Goal: Find specific fact: Find specific fact

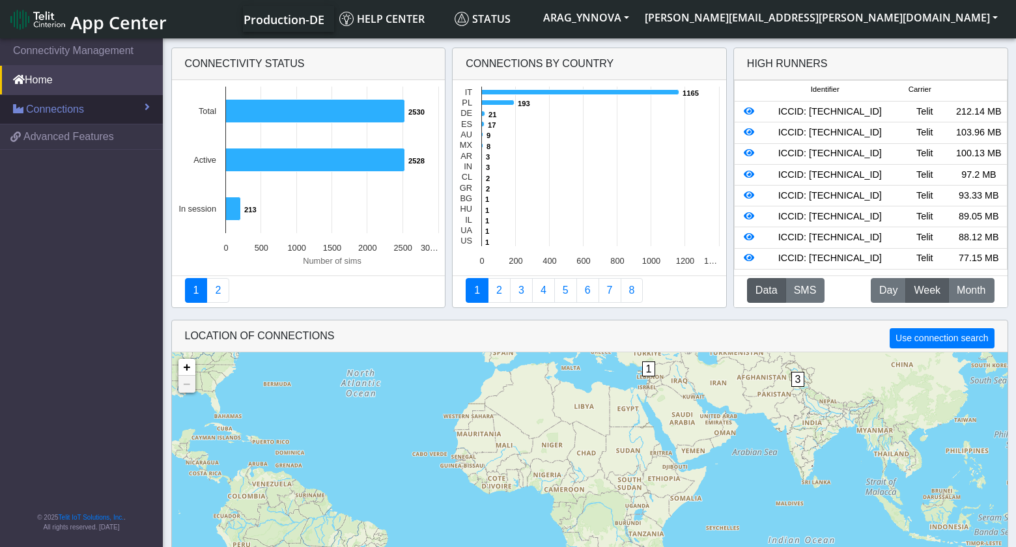
click at [36, 109] on span "Connections" at bounding box center [55, 110] width 58 height 16
click at [146, 108] on span at bounding box center [147, 107] width 5 height 10
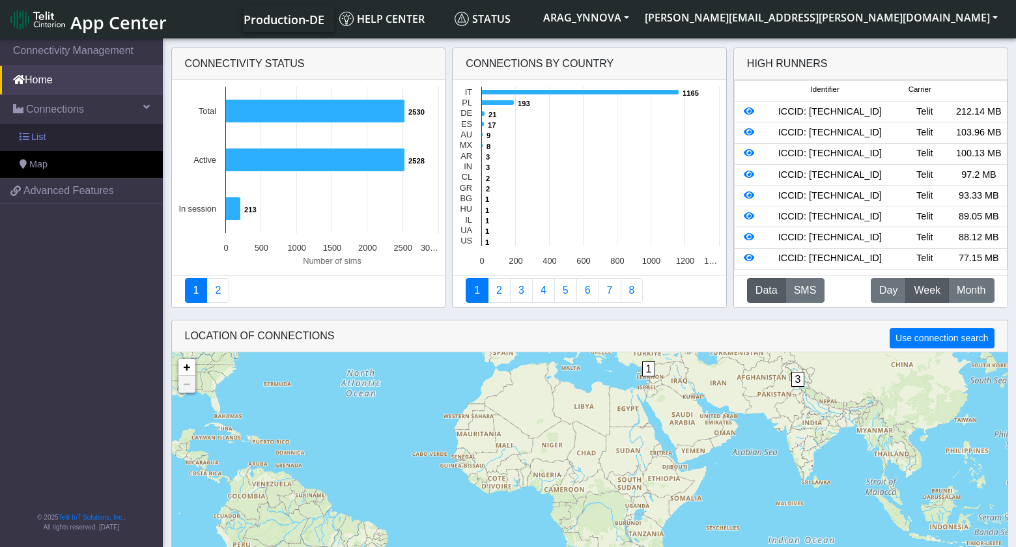
click at [36, 136] on span "List" at bounding box center [38, 137] width 14 height 14
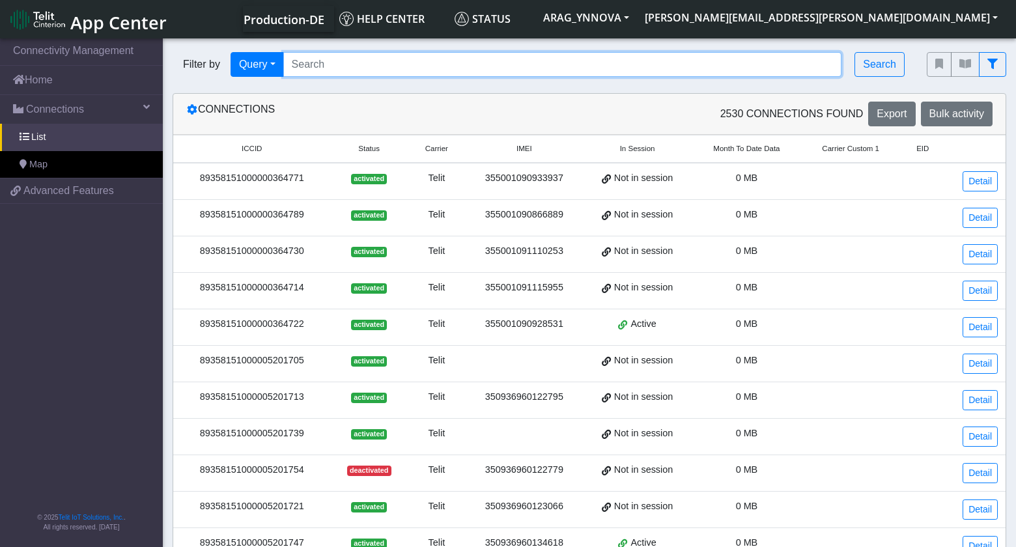
click at [412, 68] on input "Search..." at bounding box center [562, 64] width 559 height 25
paste input "89033024103401150100000004695846"
type input "89033024103401150100000004695846"
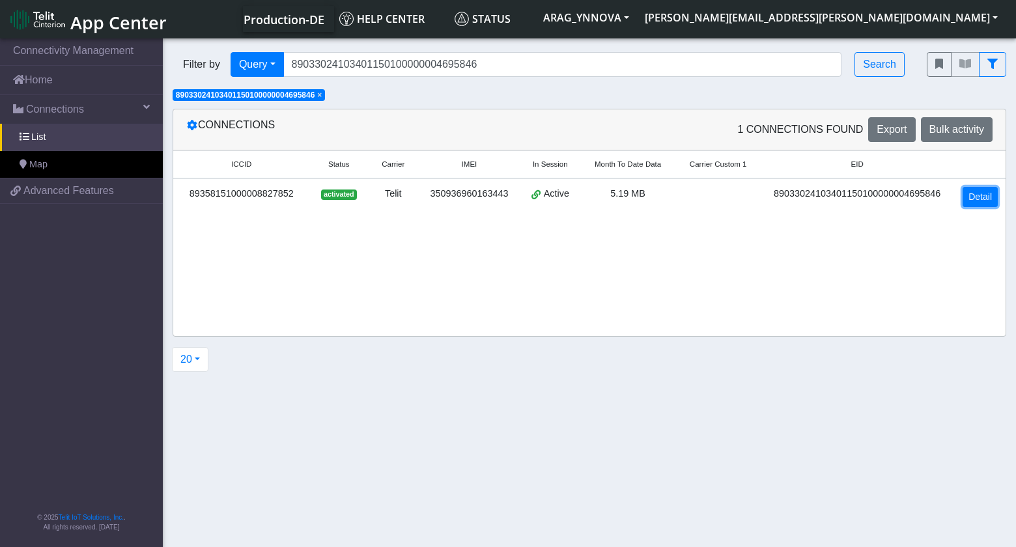
click at [986, 195] on link "Detail" at bounding box center [980, 197] width 35 height 20
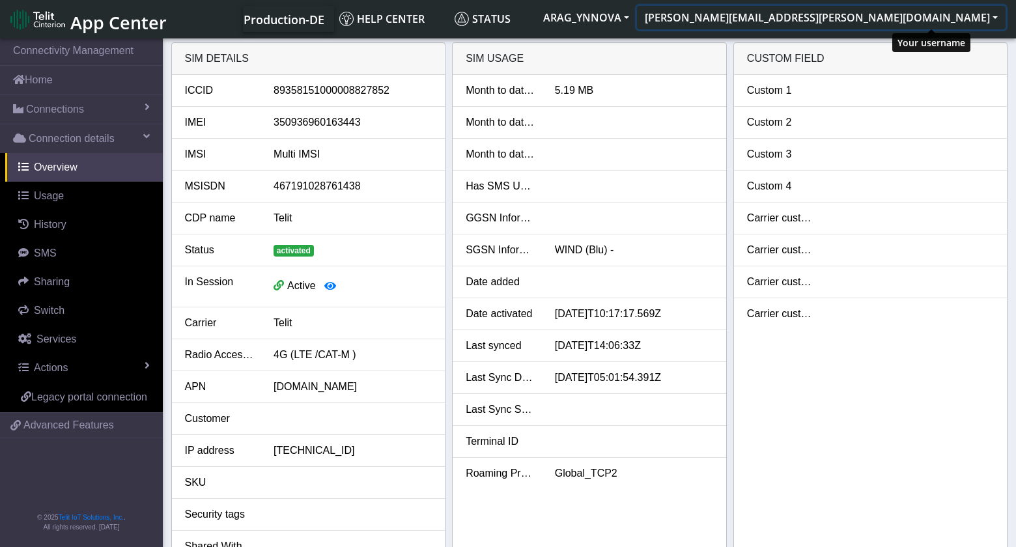
click at [907, 14] on button "[PERSON_NAME][EMAIL_ADDRESS][PERSON_NAME][DOMAIN_NAME]" at bounding box center [821, 17] width 369 height 23
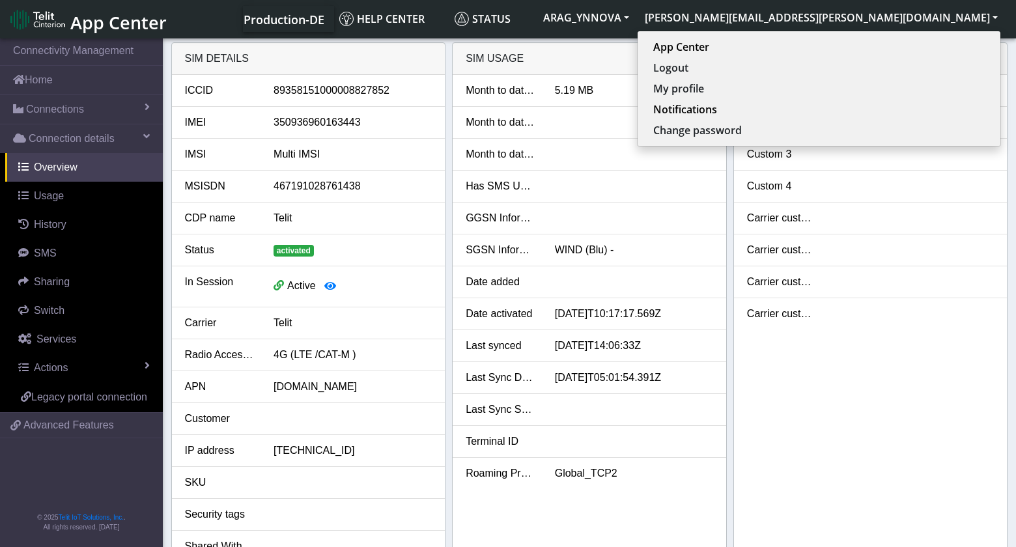
drag, startPoint x: 866, startPoint y: 421, endPoint x: 704, endPoint y: 191, distance: 281.8
click at [867, 421] on div "Custom 1 Custom 2 Custom 3 Custom 4 Carrier custom 1 Carrier custom 2 Carrier c…" at bounding box center [871, 322] width 274 height 494
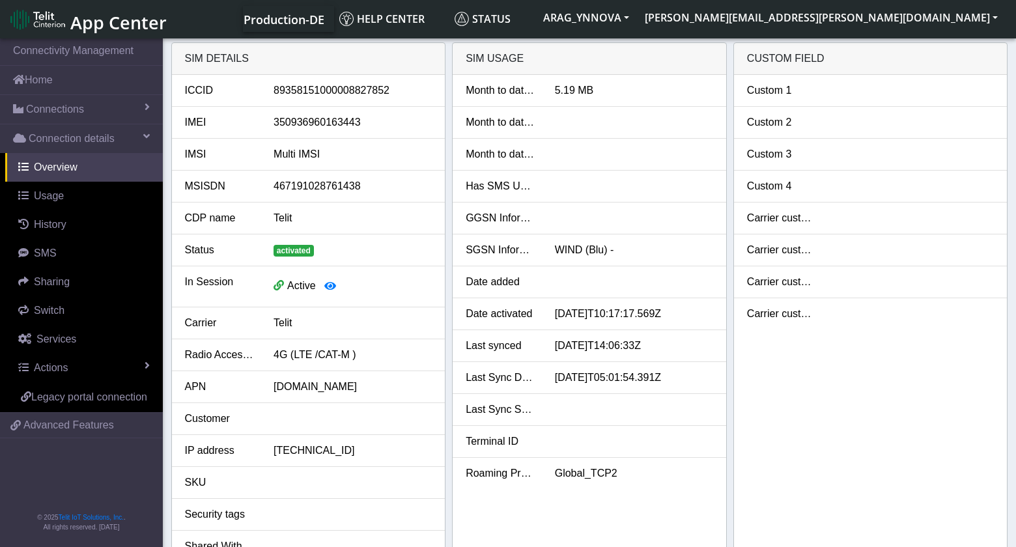
click at [853, 440] on div "Custom 1 Custom 2 Custom 3 Custom 4 Carrier custom 1 Carrier custom 2 Carrier c…" at bounding box center [871, 322] width 274 height 494
click at [772, 426] on div "Custom 1 Custom 2 Custom 3 Custom 4 Carrier custom 1 Carrier custom 2 Carrier c…" at bounding box center [871, 322] width 274 height 494
click at [966, 515] on div "Custom 1 Custom 2 Custom 3 Custom 4 Carrier custom 1 Carrier custom 2 Carrier c…" at bounding box center [871, 322] width 274 height 494
click at [928, 14] on button "[PERSON_NAME][EMAIL_ADDRESS][PERSON_NAME][DOMAIN_NAME]" at bounding box center [821, 17] width 369 height 23
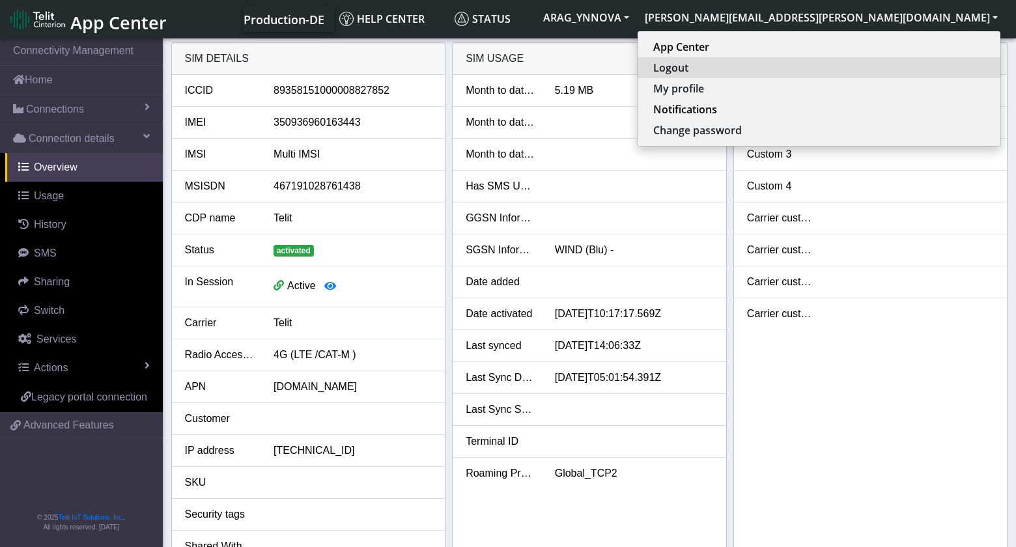
click at [900, 64] on button "Logout" at bounding box center [819, 67] width 363 height 21
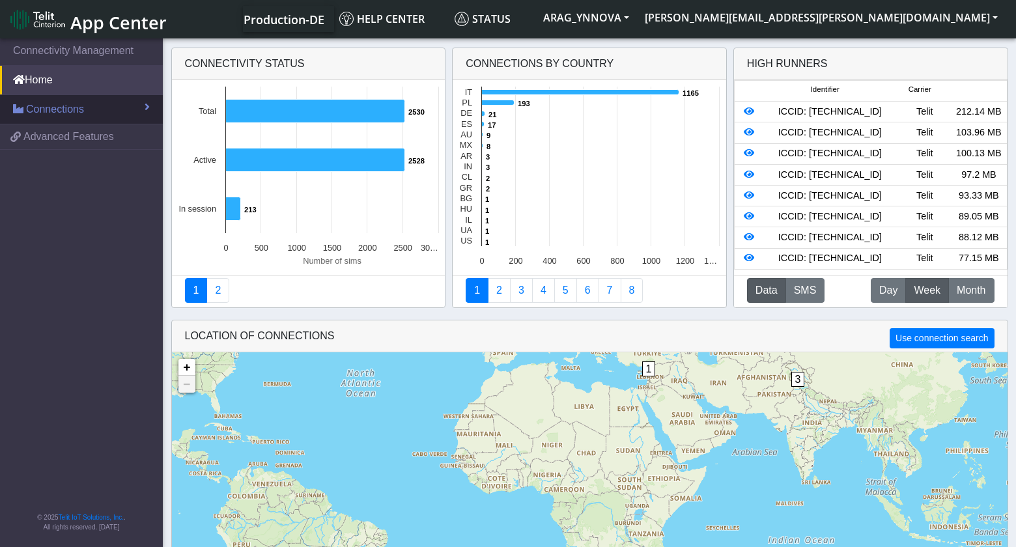
click at [119, 105] on link "Connections" at bounding box center [81, 109] width 163 height 29
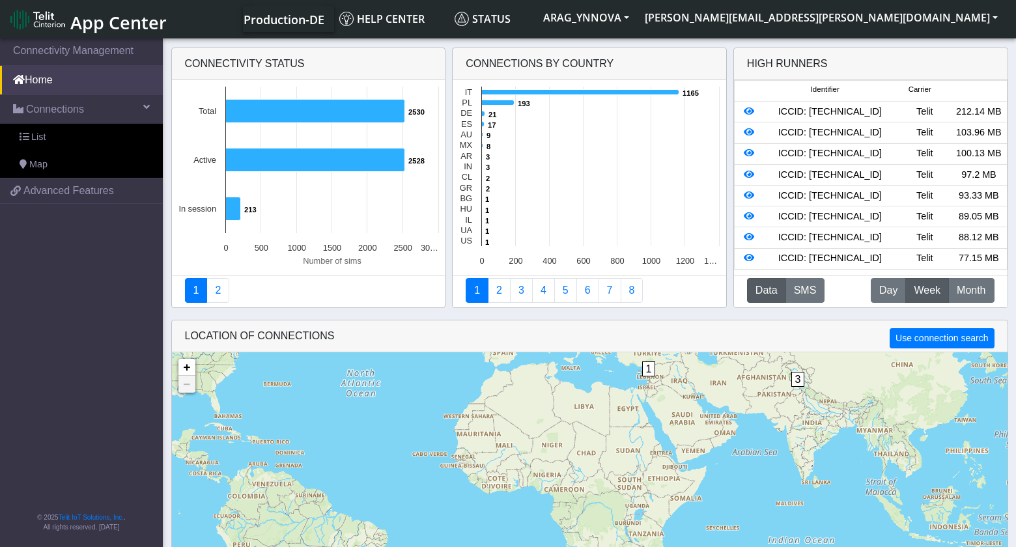
click at [98, 266] on nav "Connectivity Management Home Connections List Map cea4e90c10e080043bb2908913aa9…" at bounding box center [81, 294] width 163 height 516
click at [128, 406] on nav "Connectivity Management Home Connections List Map cea4e90c10e080043bb2908913aa9…" at bounding box center [81, 294] width 163 height 516
click at [83, 304] on nav "Connectivity Management Home Connections List Map cea4e90c10e080043bb2908913aa9…" at bounding box center [81, 294] width 163 height 516
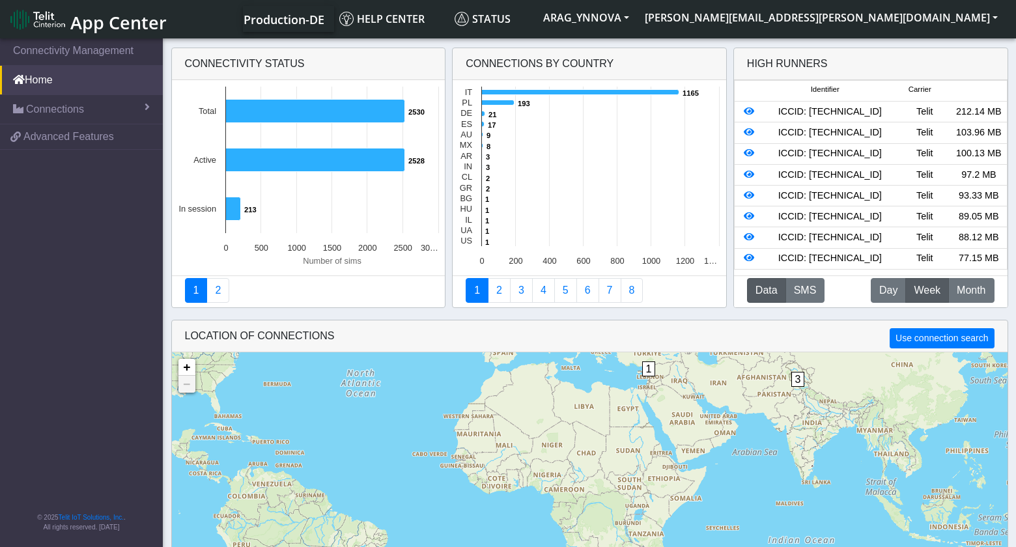
click at [119, 431] on nav "Connectivity Management Home Connections List Map cea4e90c10e080043bb2908913aa9…" at bounding box center [81, 294] width 163 height 516
click at [33, 169] on link "eUICCs" at bounding box center [81, 164] width 163 height 29
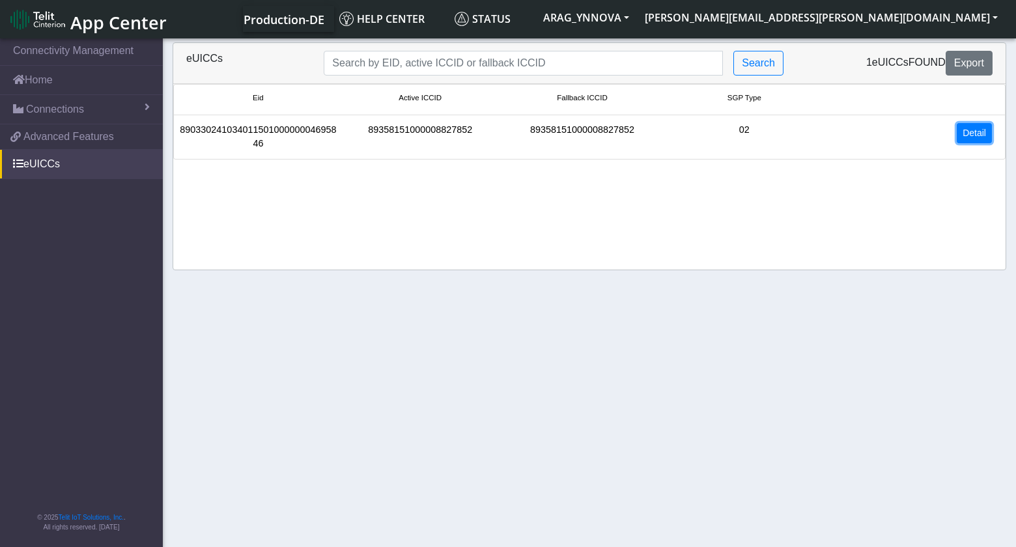
click at [975, 132] on link "Detail" at bounding box center [974, 133] width 35 height 20
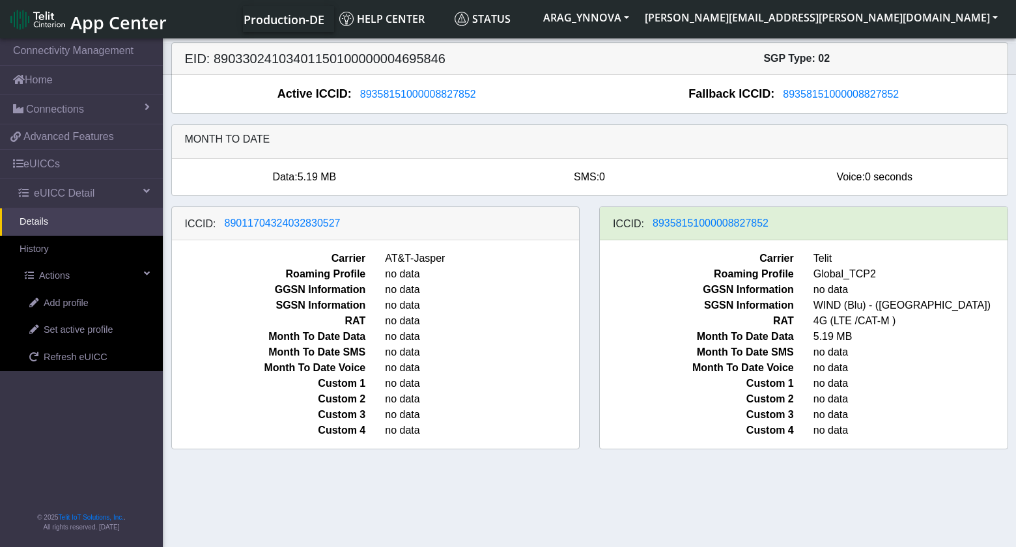
drag, startPoint x: 387, startPoint y: 223, endPoint x: 261, endPoint y: 242, distance: 127.8
click at [261, 242] on div "ICCID: [TECHNICAL_ID] Carrier AT&T-Jasper Roaming Profile no data GGSN Informat…" at bounding box center [375, 328] width 409 height 243
click at [308, 221] on span "89011704324032830527" at bounding box center [283, 223] width 116 height 11
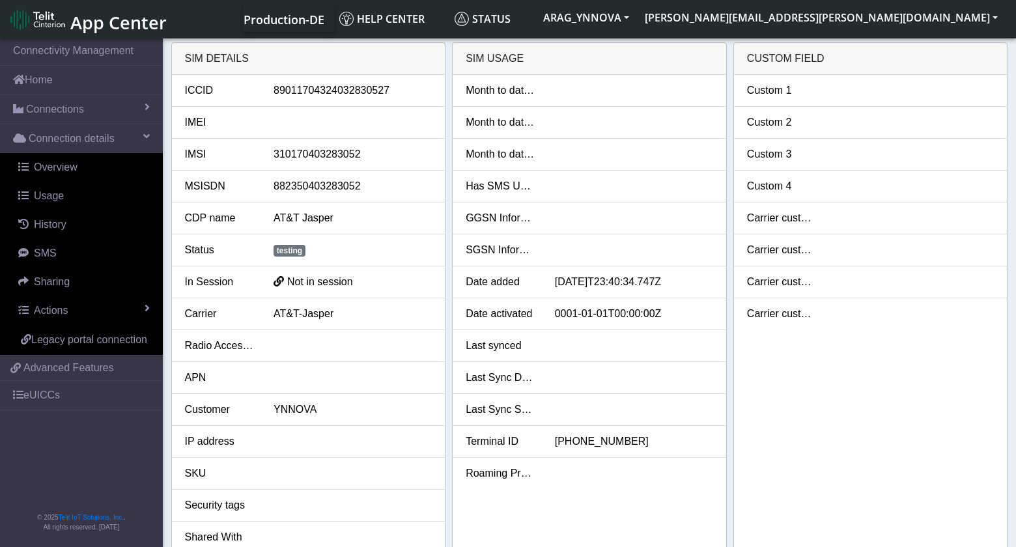
click at [377, 90] on div "89011704324032830527" at bounding box center [353, 91] width 178 height 16
copy div "89011704324032830527"
click at [935, 464] on div "Custom 1 Custom 2 Custom 3 Custom 4 Carrier custom 1 Carrier custom 2 Carrier c…" at bounding box center [871, 338] width 274 height 526
click at [97, 478] on nav "Connectivity Management Home Connections List Map Connection details Overview U…" at bounding box center [81, 294] width 163 height 516
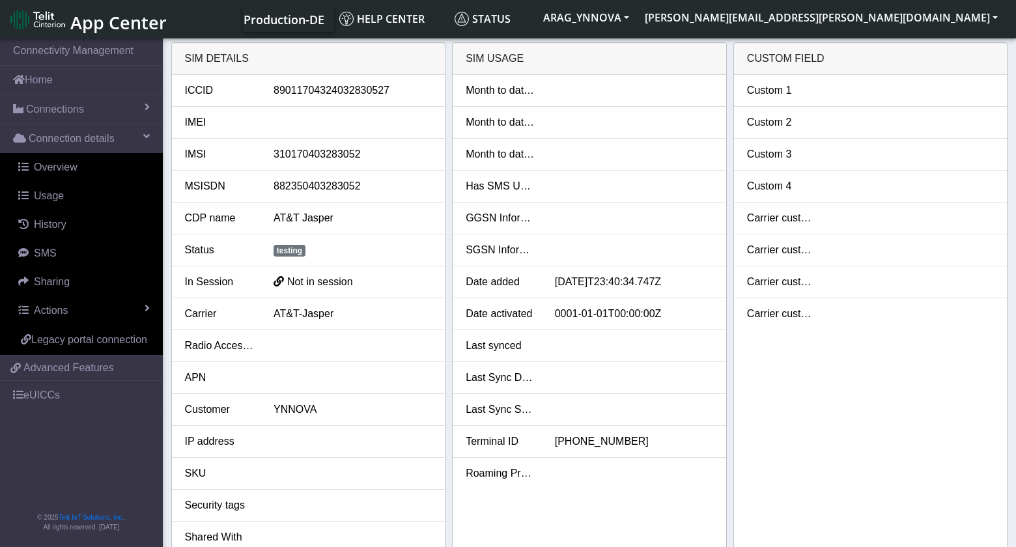
click at [346, 94] on div "89011704324032830527" at bounding box center [353, 91] width 178 height 16
click at [346, 93] on div "89011704324032830527" at bounding box center [353, 91] width 178 height 16
copy div "89011704324032830527"
